Goal: Browse casually

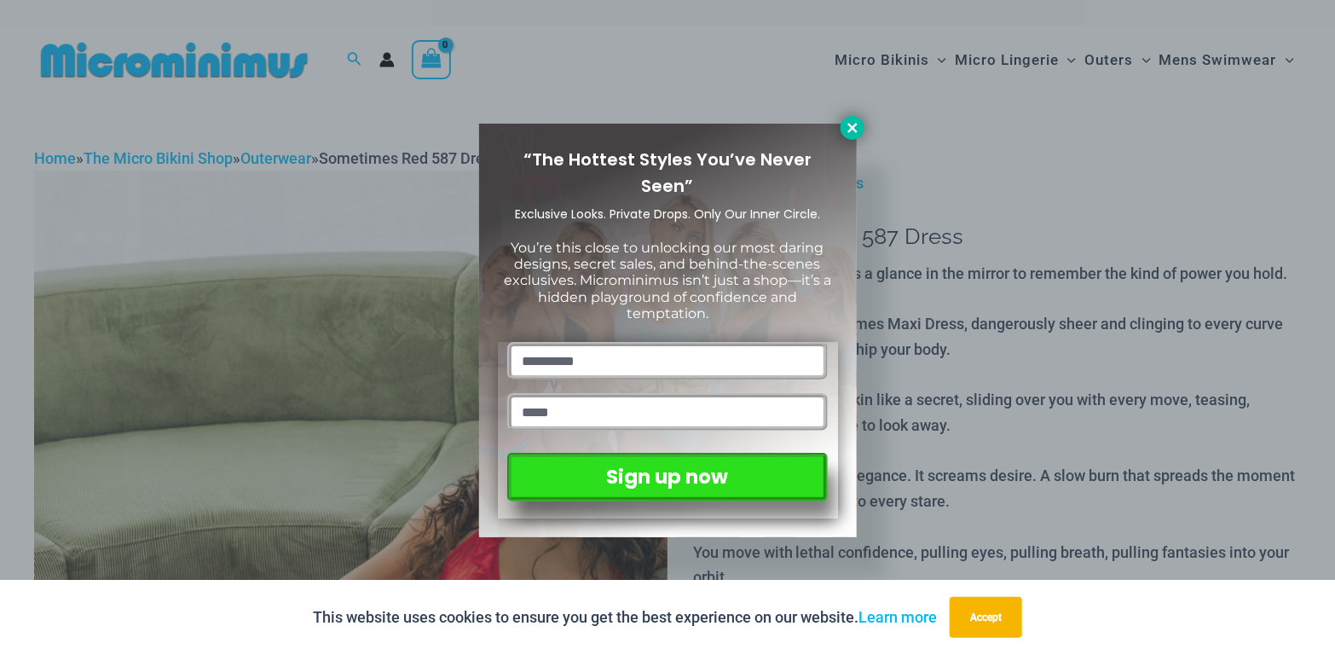
click at [851, 126] on icon at bounding box center [851, 127] width 9 height 9
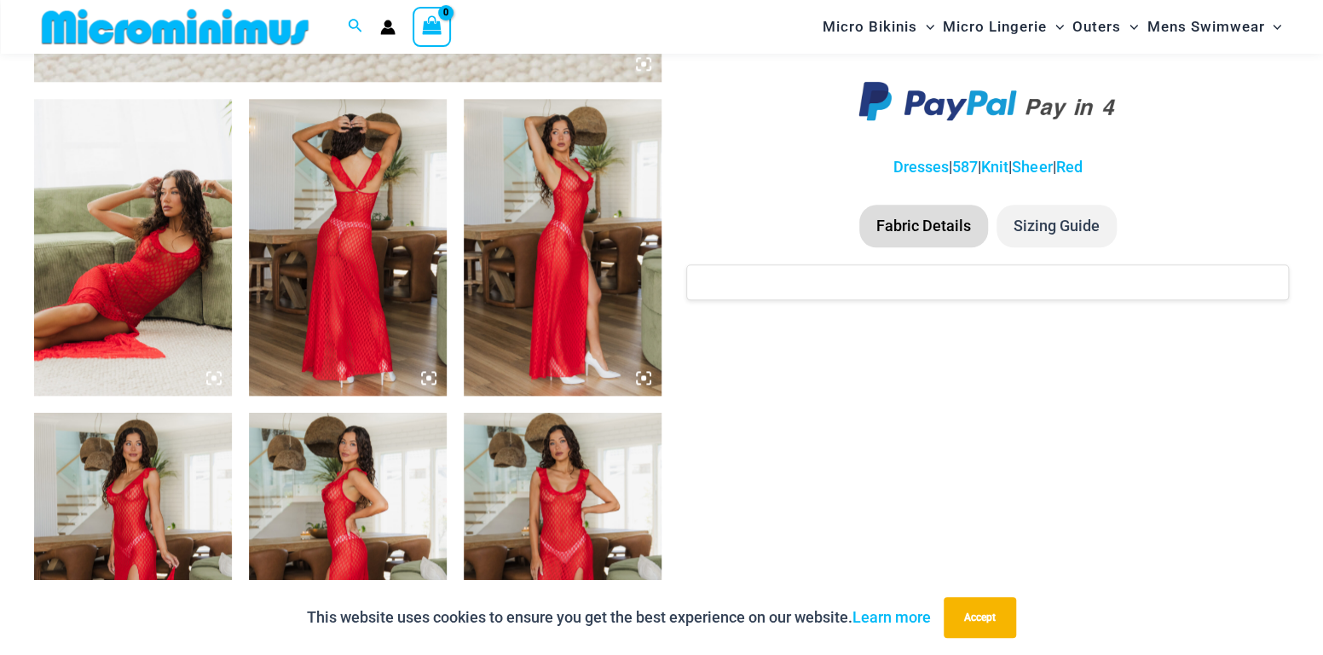
scroll to position [920, 0]
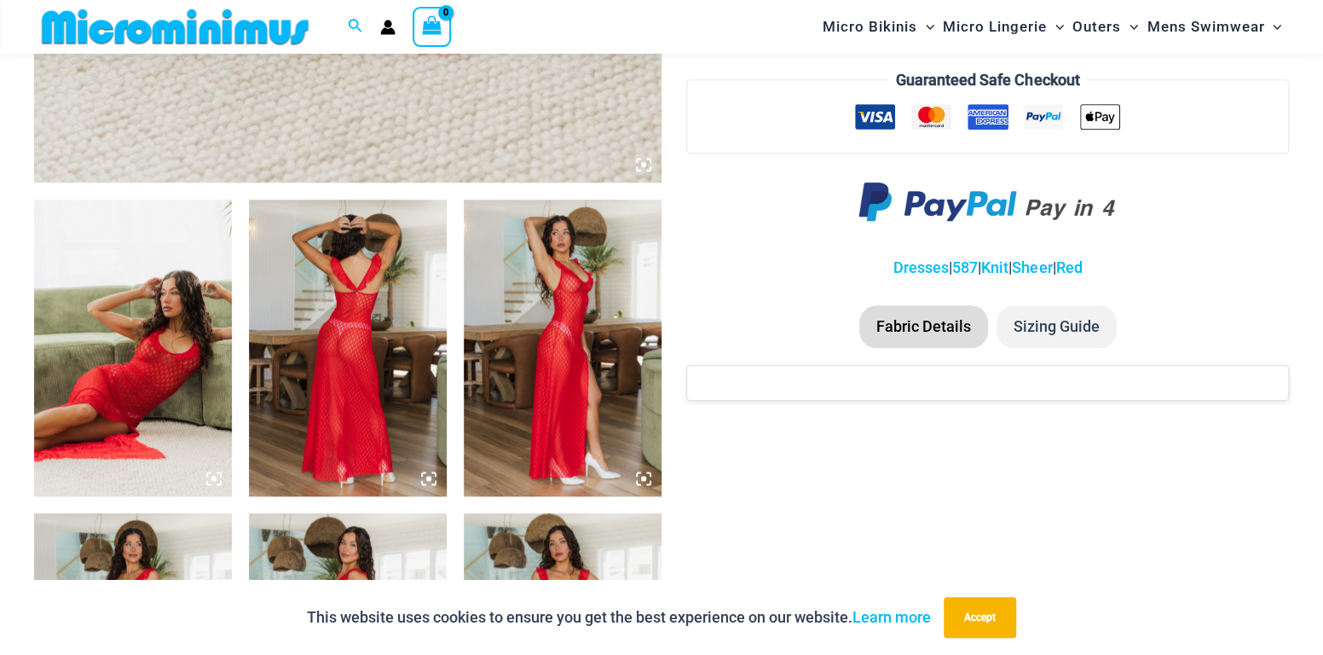
click at [122, 351] on img at bounding box center [133, 347] width 198 height 297
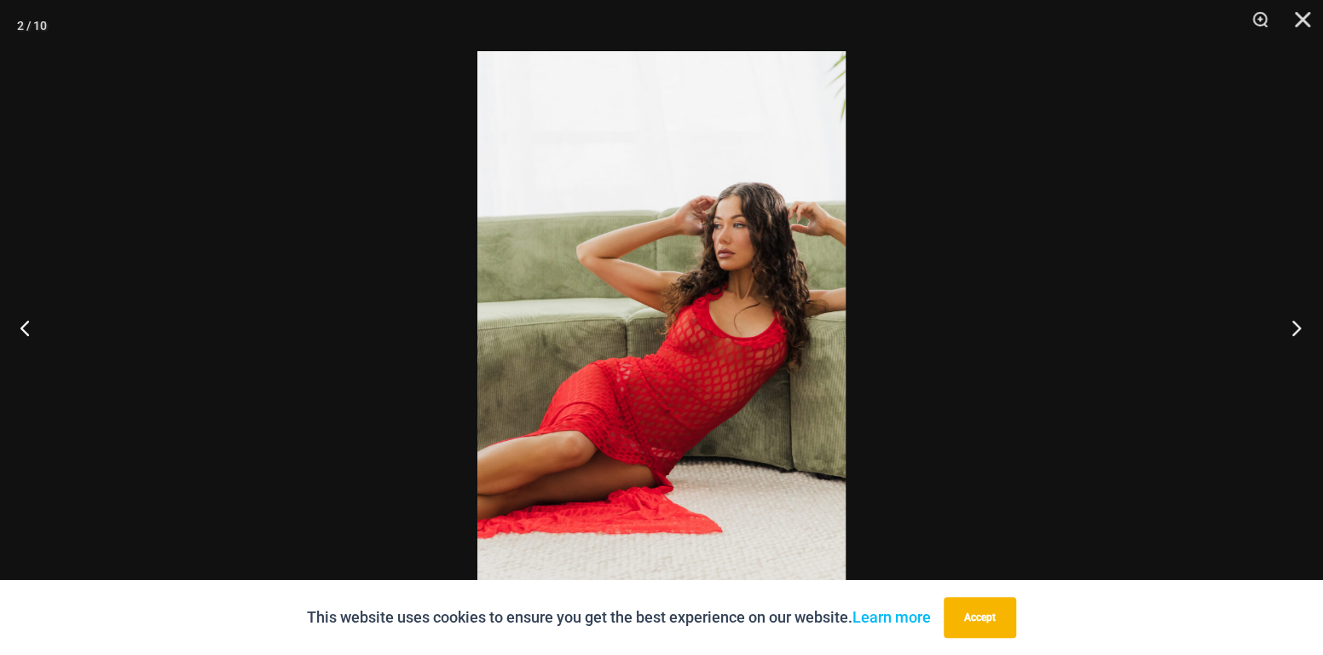
click at [1294, 319] on button "Next" at bounding box center [1291, 327] width 64 height 85
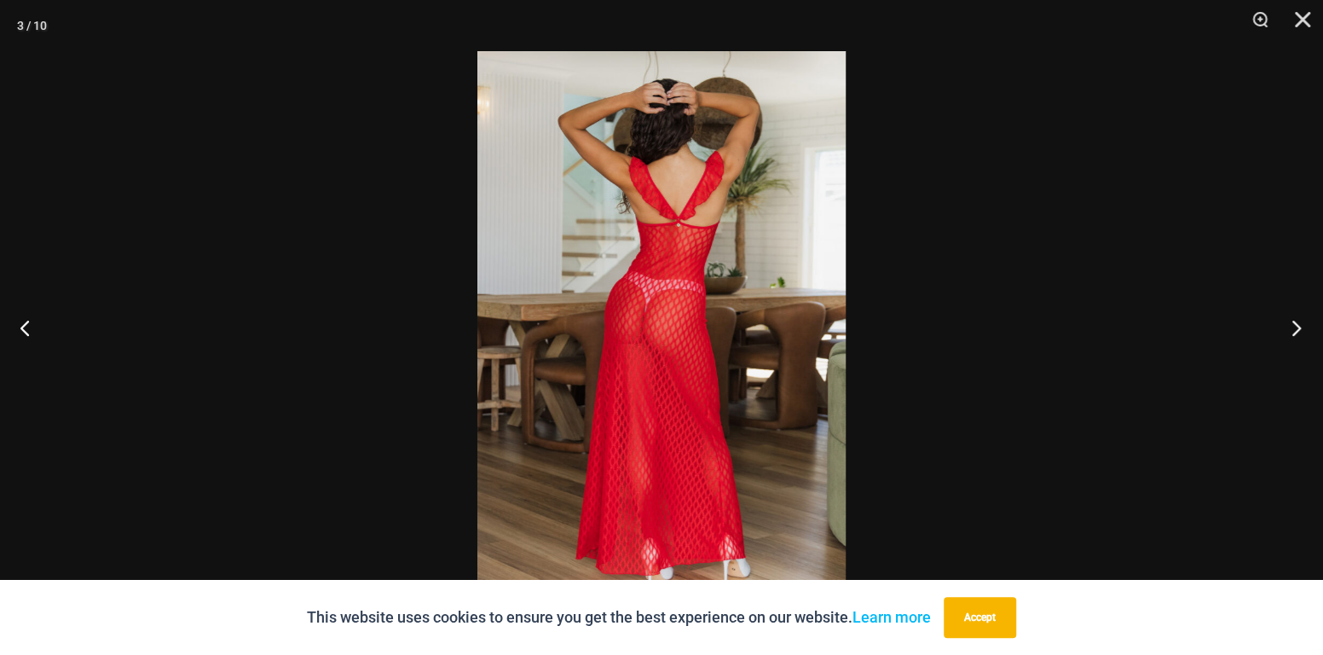
click at [1294, 319] on button "Next" at bounding box center [1291, 327] width 64 height 85
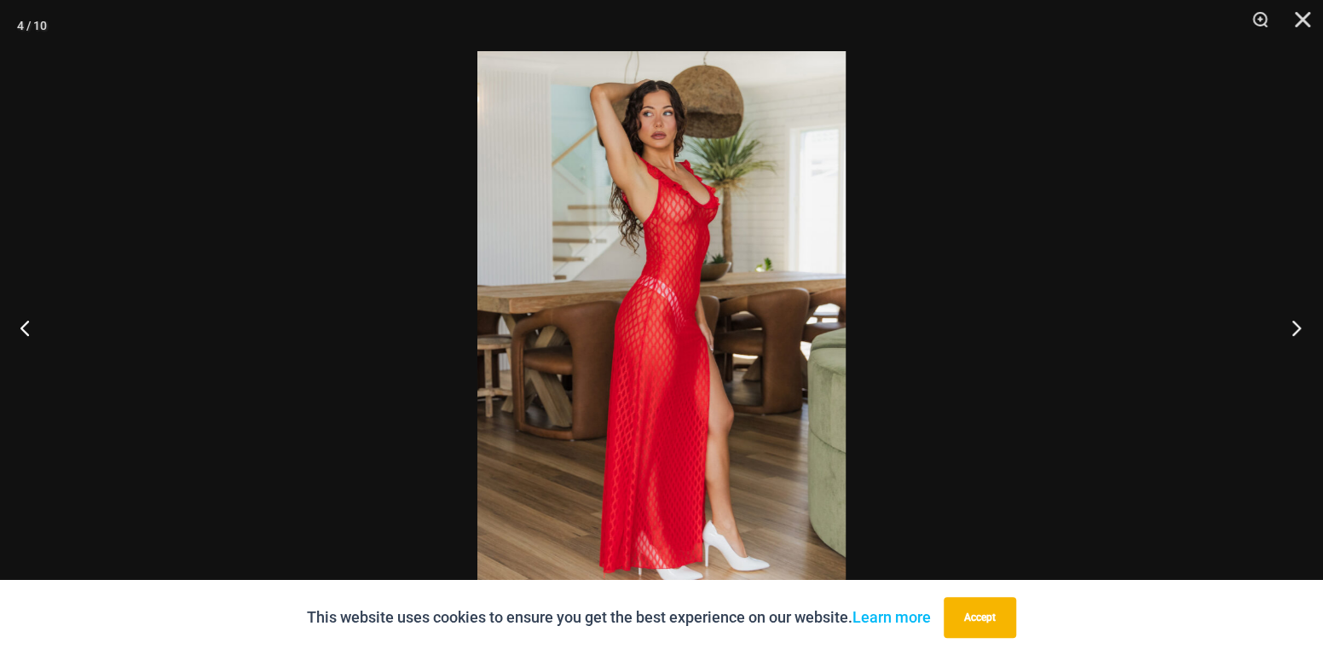
click at [1294, 319] on button "Next" at bounding box center [1291, 327] width 64 height 85
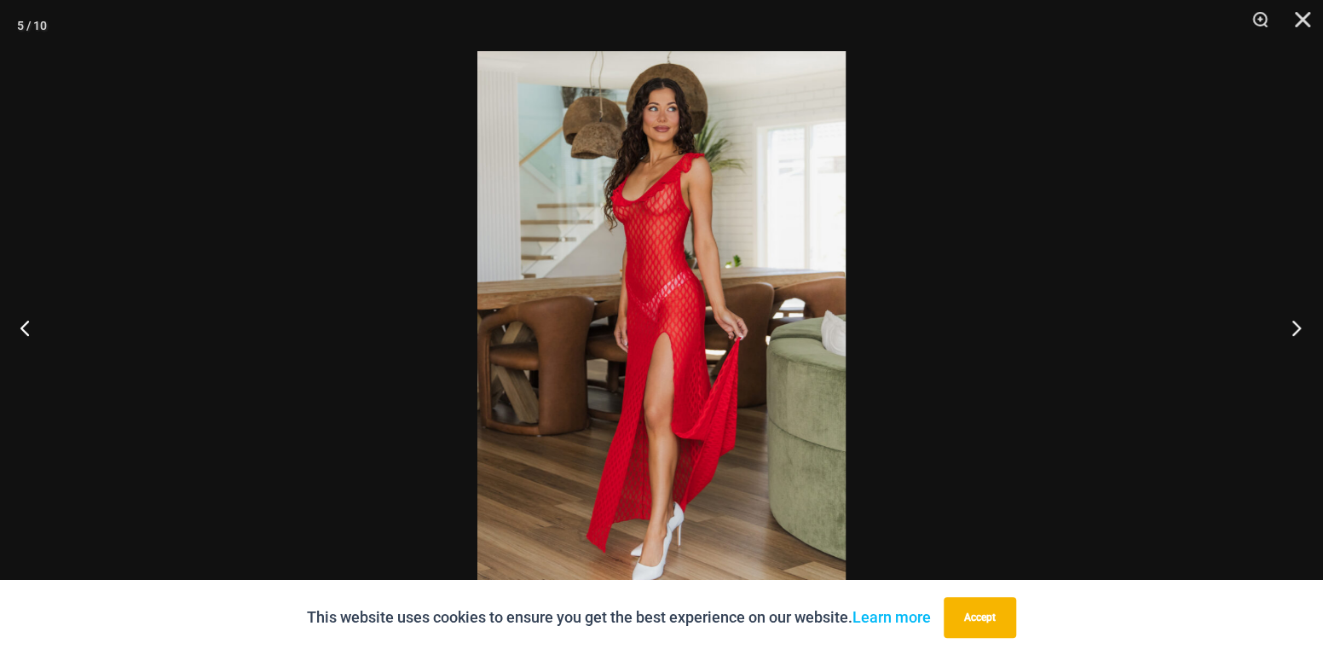
click at [1294, 319] on button "Next" at bounding box center [1291, 327] width 64 height 85
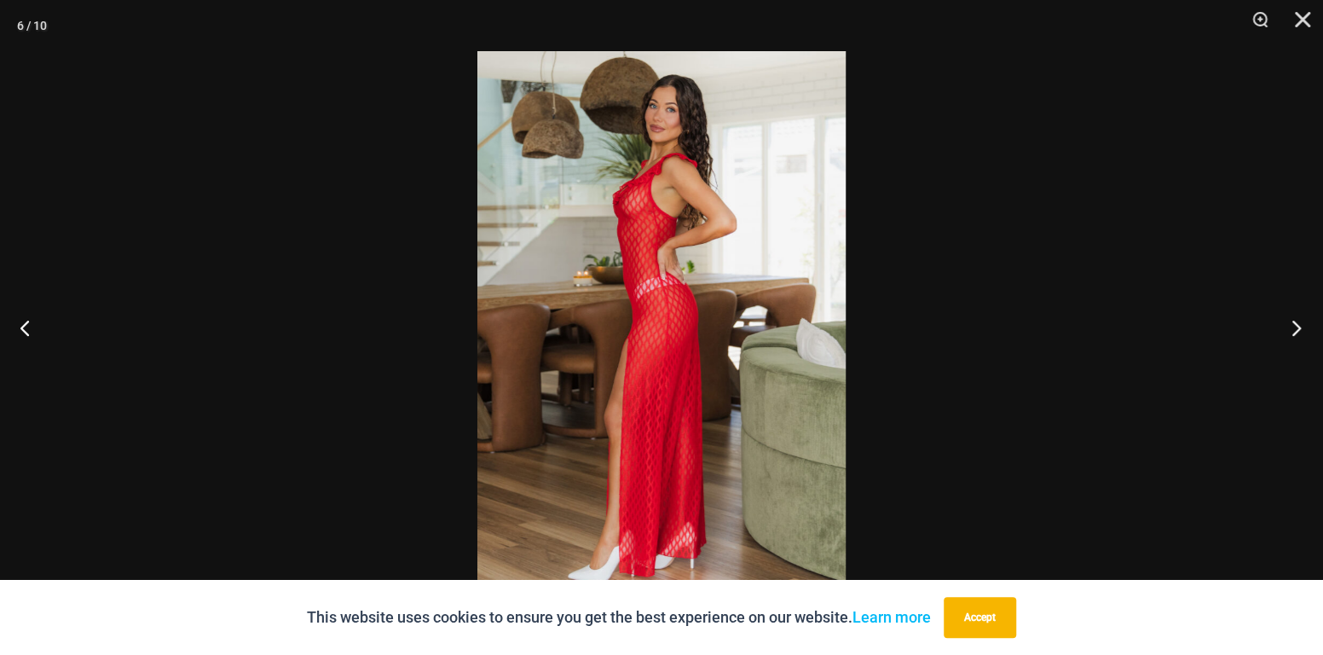
click at [1294, 319] on button "Next" at bounding box center [1291, 327] width 64 height 85
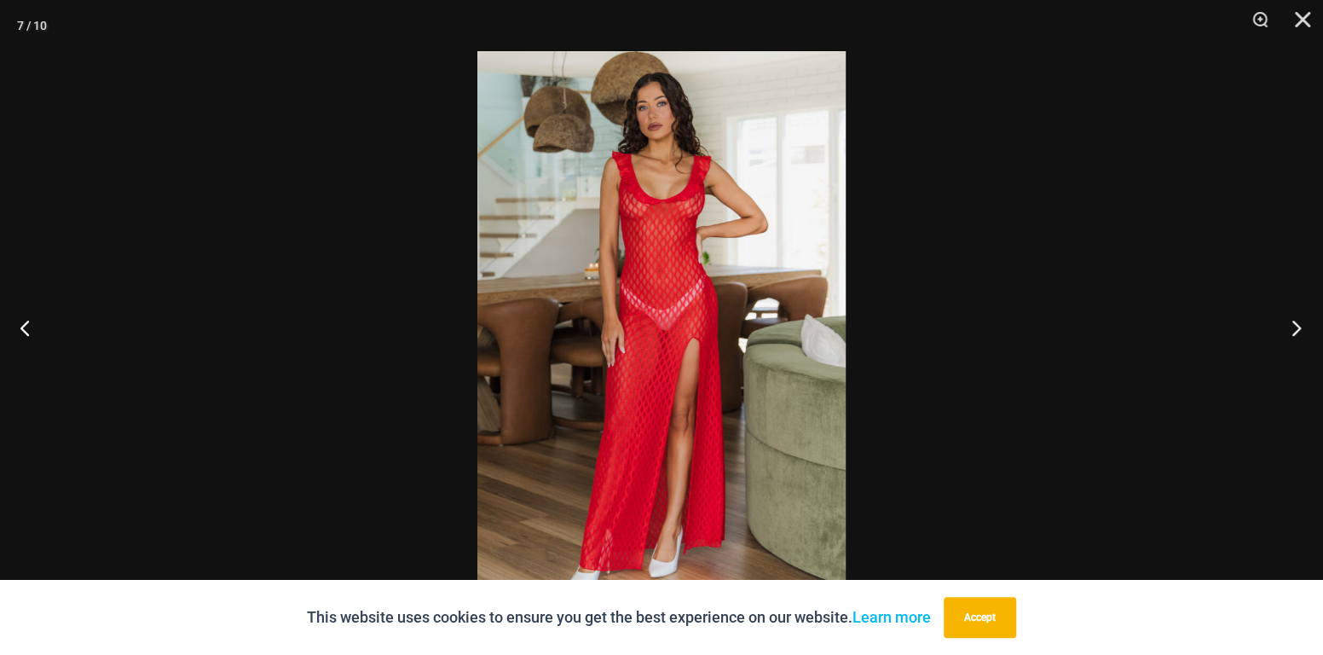
click at [1294, 319] on button "Next" at bounding box center [1291, 327] width 64 height 85
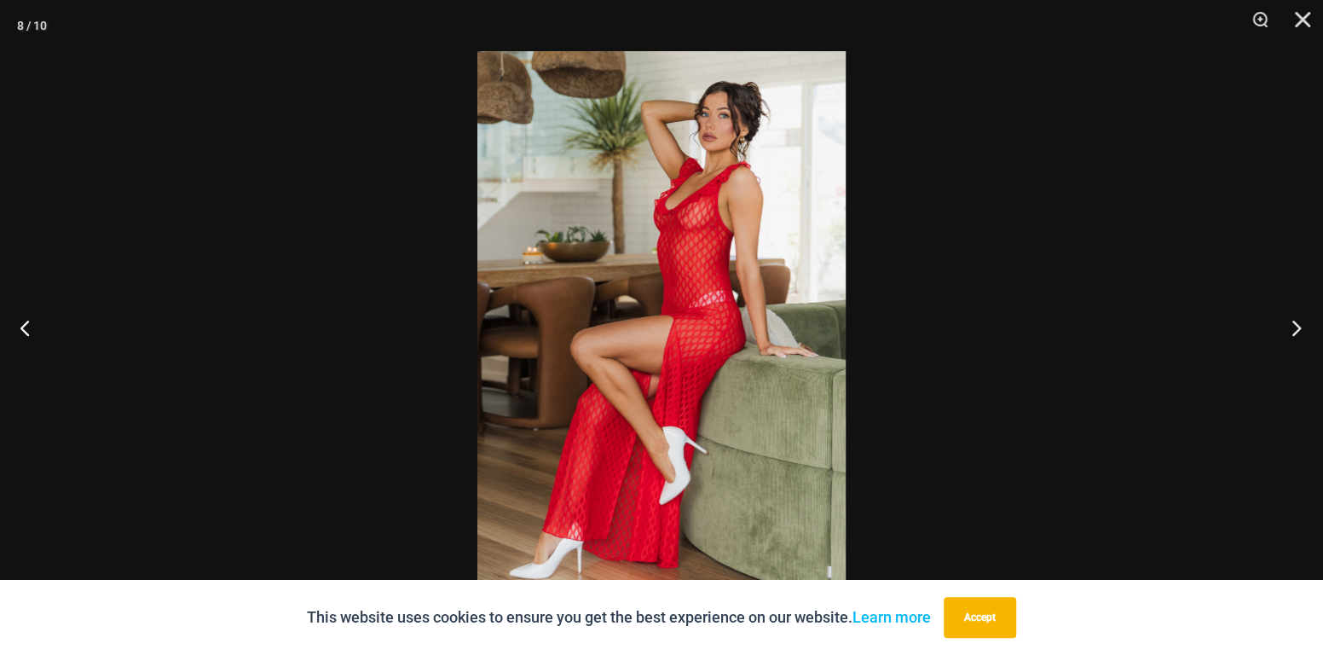
click at [1294, 319] on button "Next" at bounding box center [1291, 327] width 64 height 85
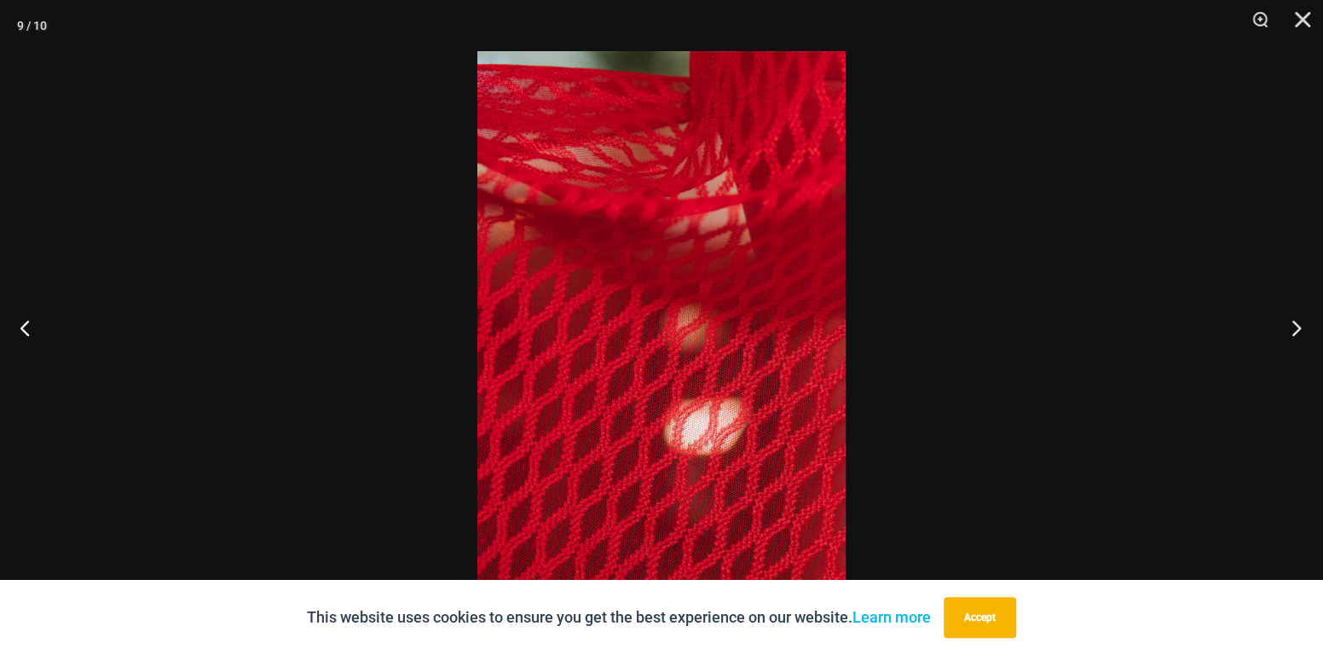
click at [1294, 319] on button "Next" at bounding box center [1291, 327] width 64 height 85
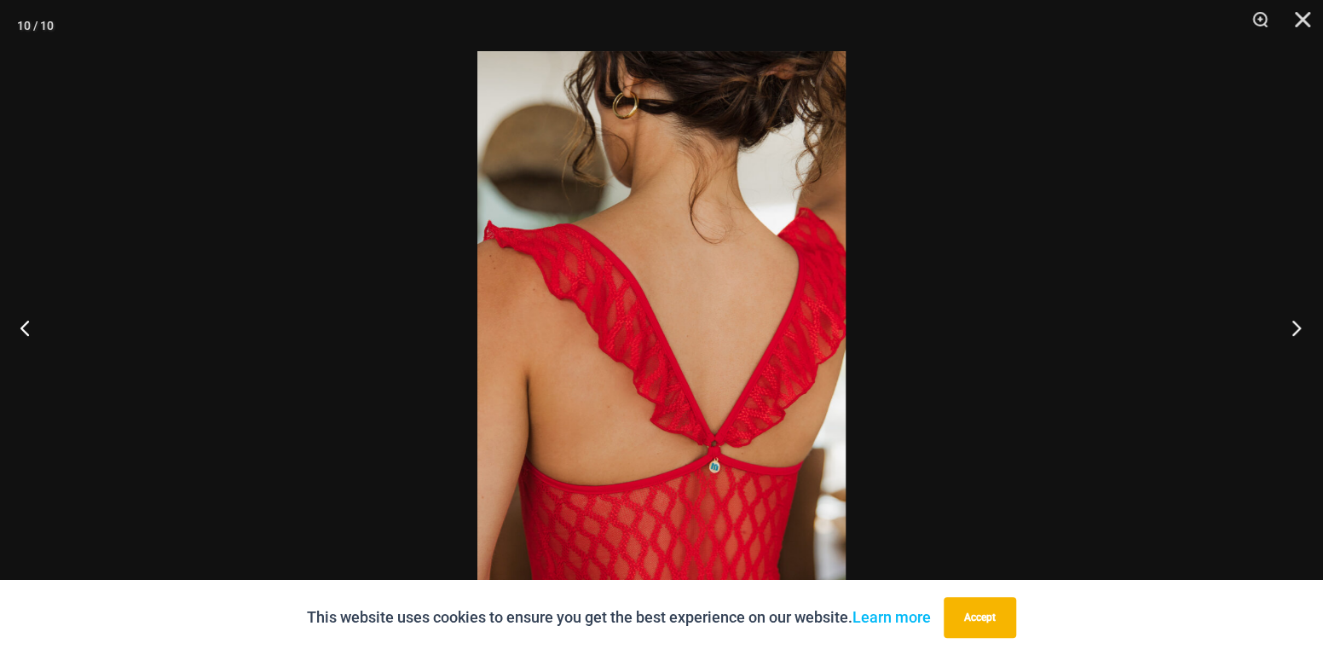
click at [1294, 319] on button "Next" at bounding box center [1291, 327] width 64 height 85
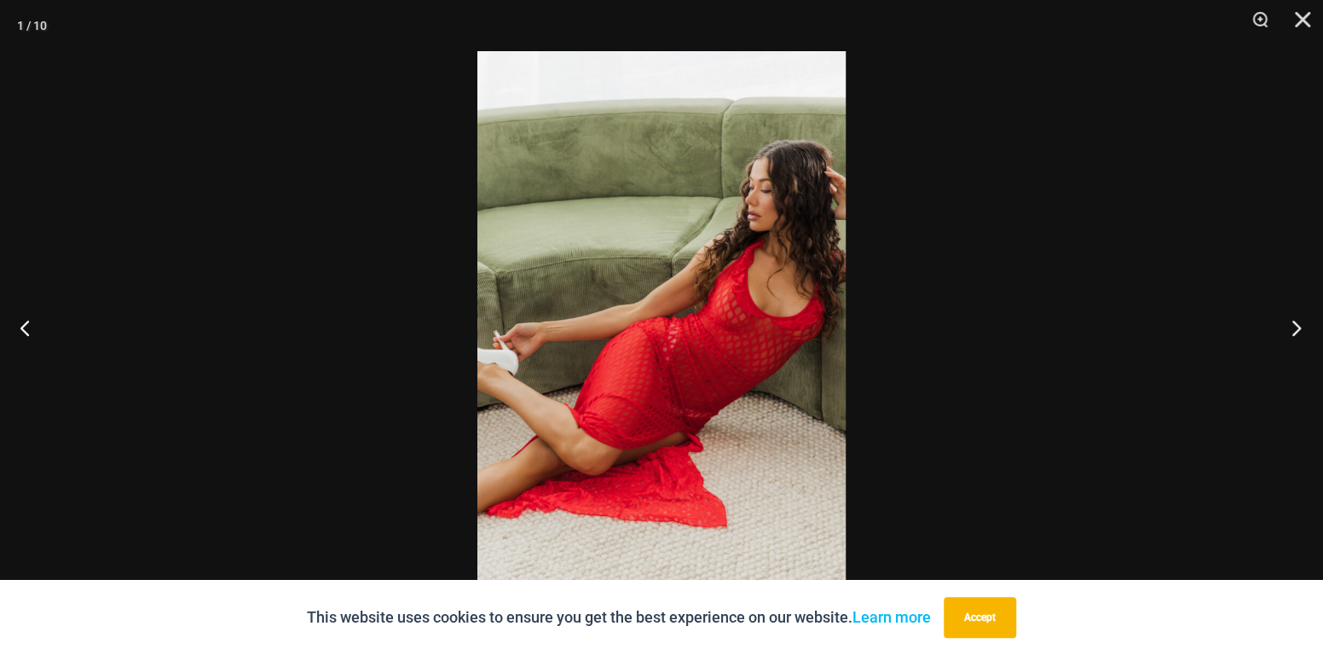
click at [1294, 319] on button "Next" at bounding box center [1291, 327] width 64 height 85
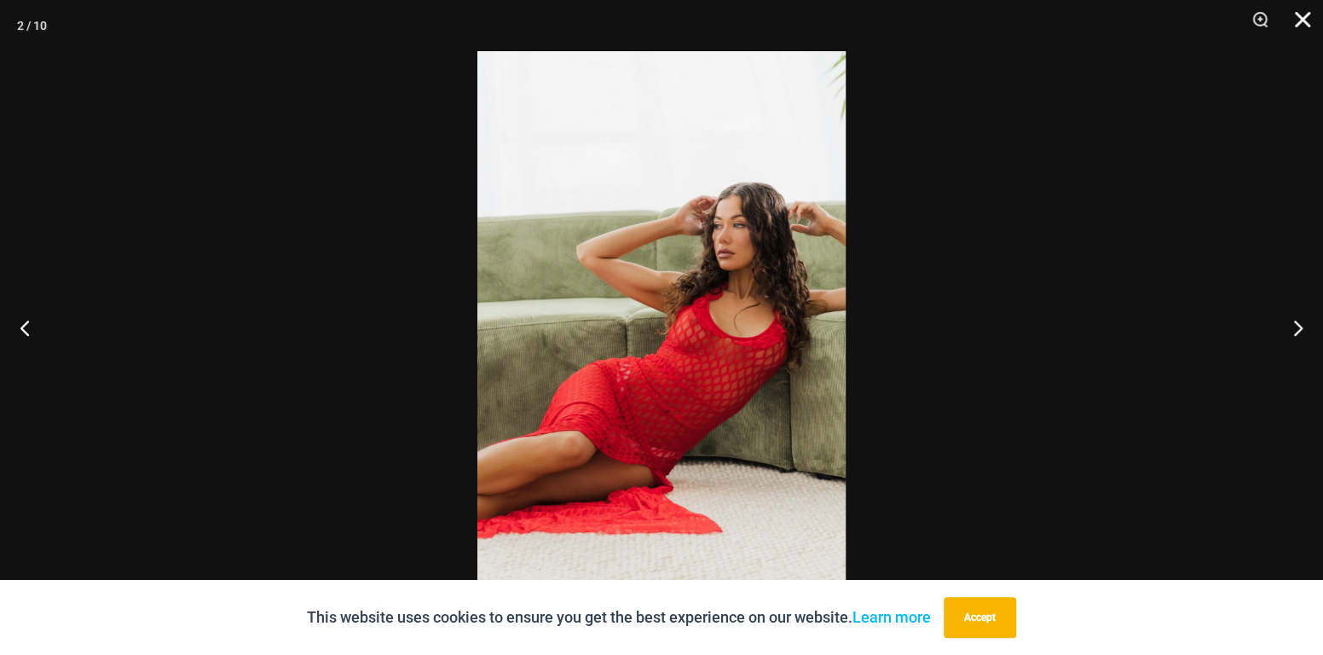
click at [1313, 15] on button "Close" at bounding box center [1296, 25] width 43 height 51
